Goal: Transaction & Acquisition: Download file/media

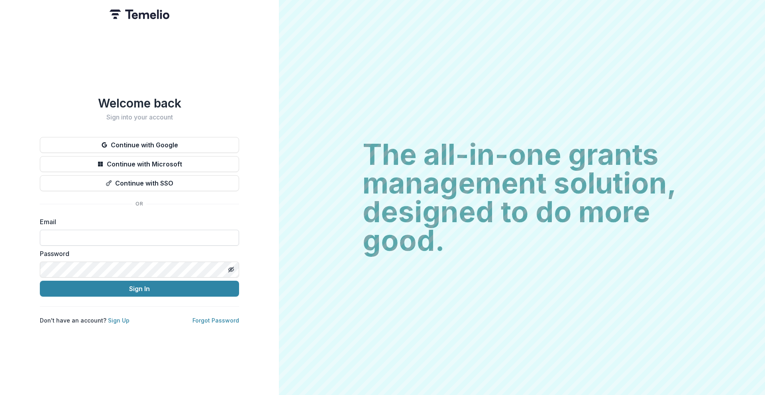
click at [141, 236] on input at bounding box center [139, 238] width 199 height 16
type input "**********"
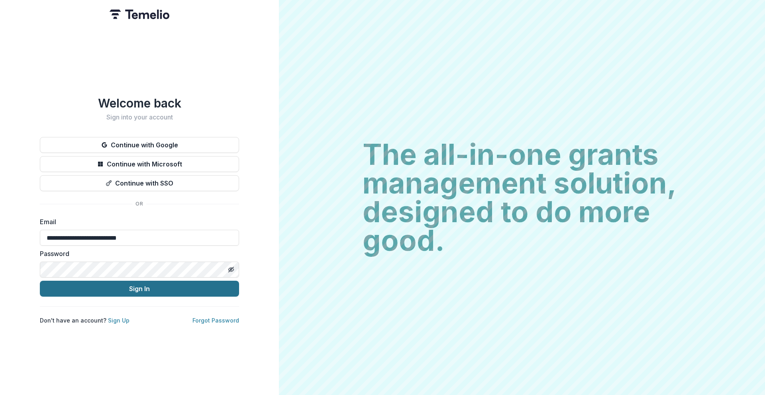
click at [141, 291] on button "Sign In" at bounding box center [139, 289] width 199 height 16
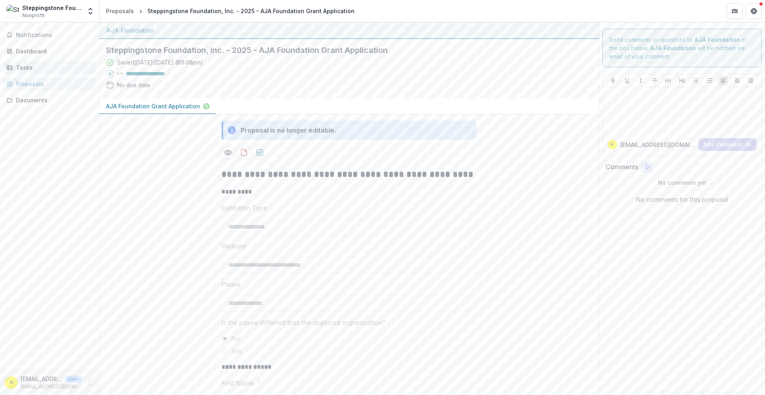
click at [35, 64] on div "Tasks" at bounding box center [53, 67] width 74 height 8
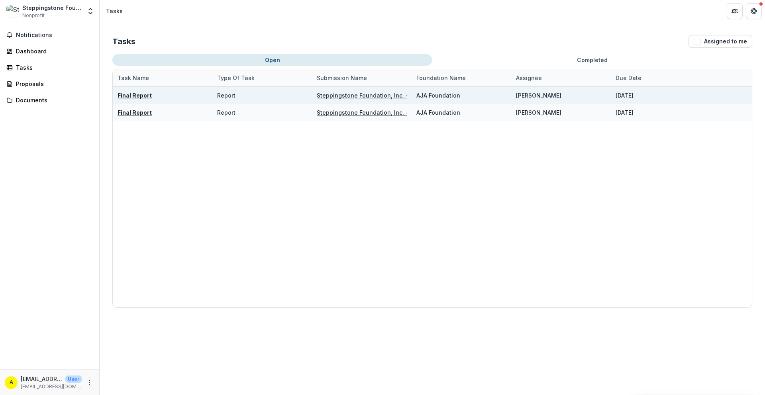
click at [329, 95] on u "Steppingstone Foundation, Inc. - 2024 - AJA Foundation Grant Application" at bounding box center [421, 95] width 208 height 7
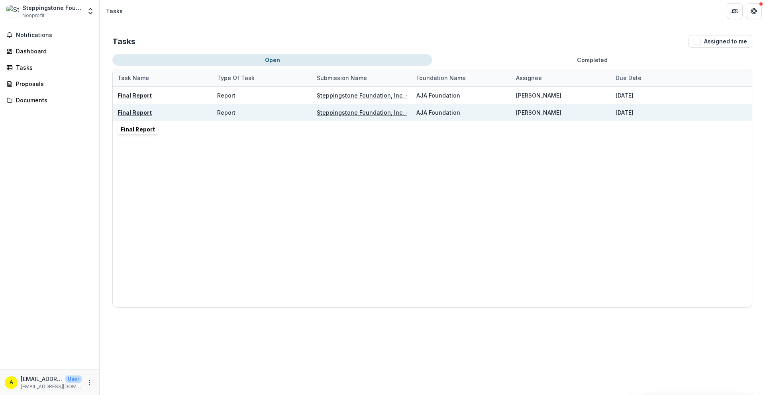
click at [138, 113] on u "Final Report" at bounding box center [134, 112] width 34 height 7
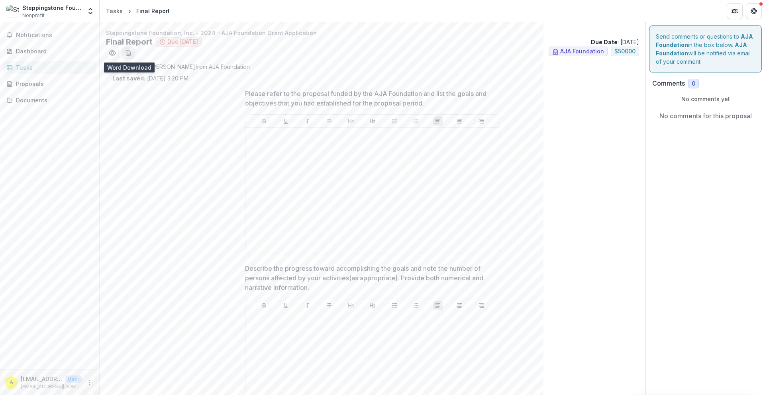
click at [129, 55] on icon "download-word-button" at bounding box center [128, 53] width 6 height 6
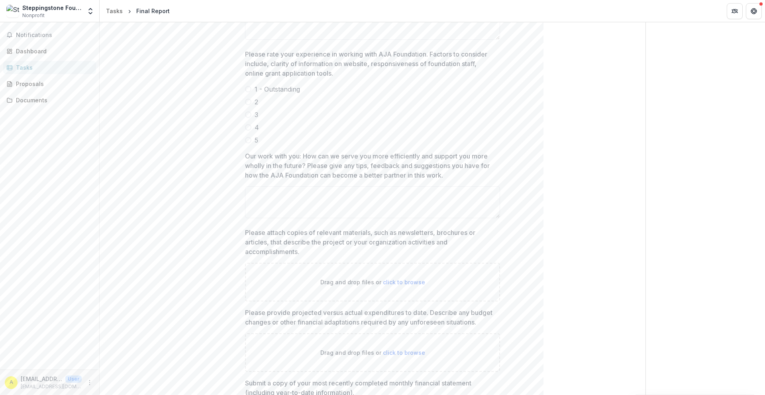
scroll to position [858, 0]
